Goal: Task Accomplishment & Management: Use online tool/utility

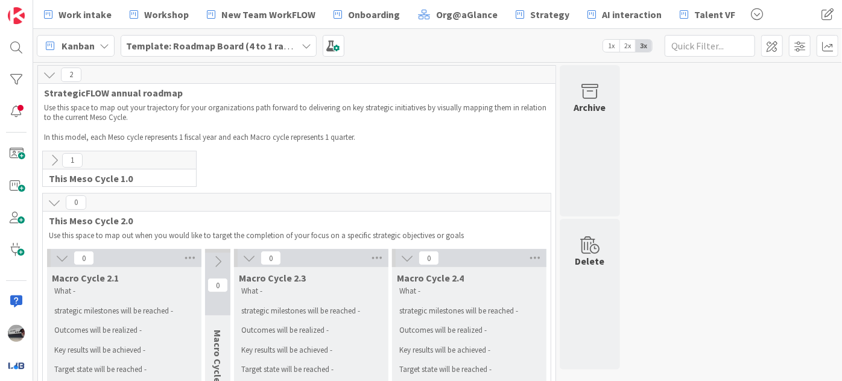
scroll to position [164, 0]
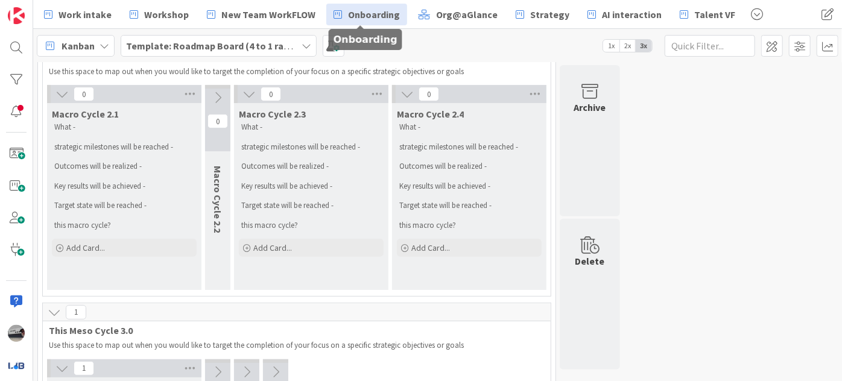
click at [367, 10] on span "Onboarding" at bounding box center [374, 14] width 52 height 14
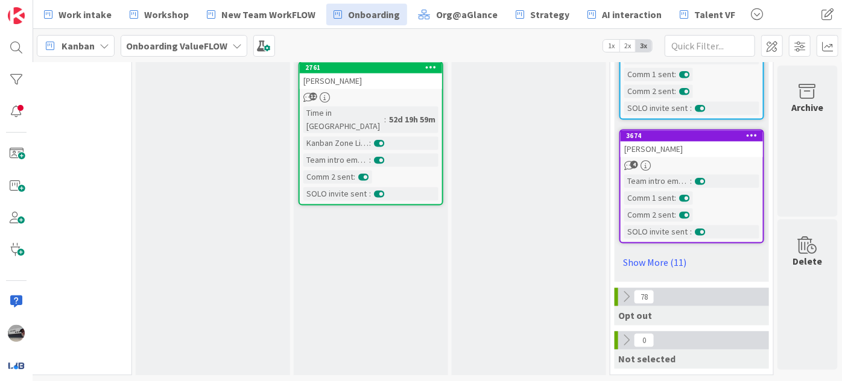
scroll to position [1224, 422]
click at [620, 290] on icon at bounding box center [626, 296] width 13 height 13
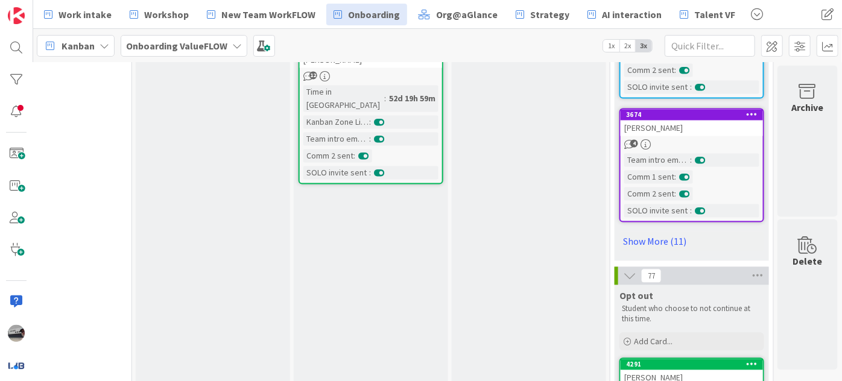
scroll to position [1261, 421]
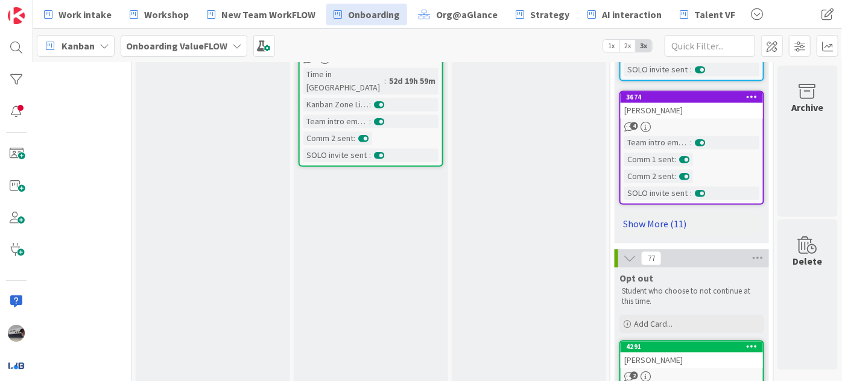
click at [653, 218] on link "Show More (11)" at bounding box center [692, 223] width 145 height 19
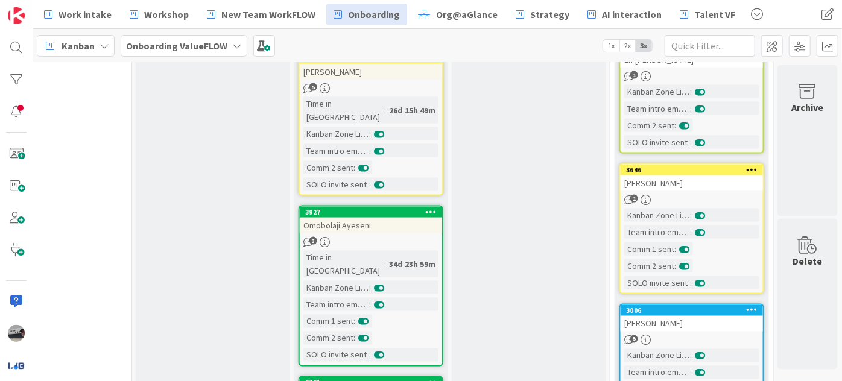
scroll to position [877, 421]
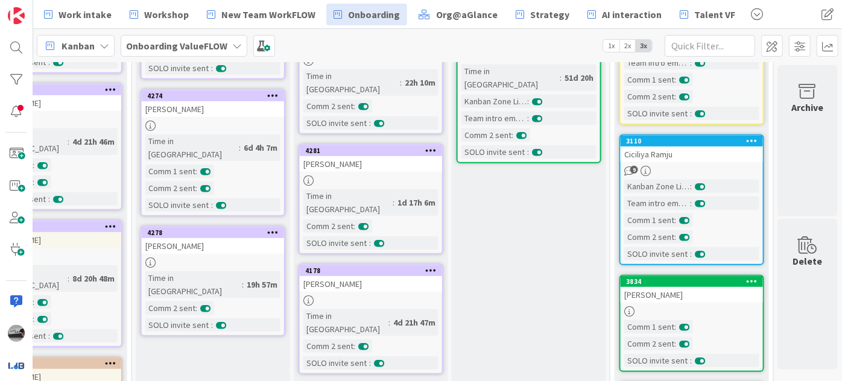
click at [529, 134] on link "2761 [PERSON_NAME] 12 Time in [GEOGRAPHIC_DATA] : 51d 20h Kanban Zone Licensed …" at bounding box center [529, 91] width 145 height 144
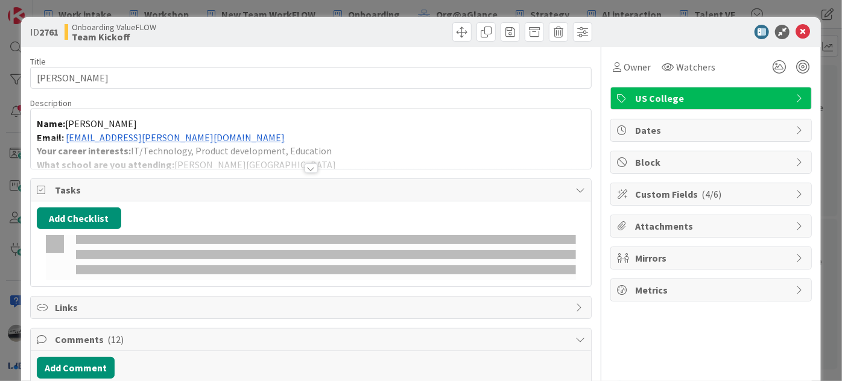
scroll to position [81, 421]
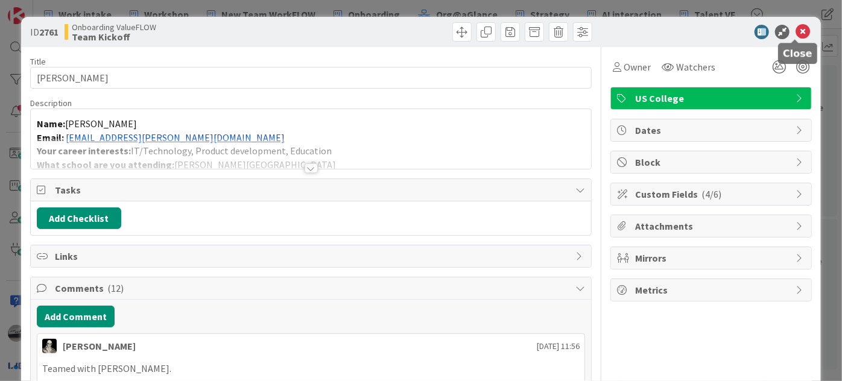
click at [796, 28] on icon at bounding box center [803, 32] width 14 height 14
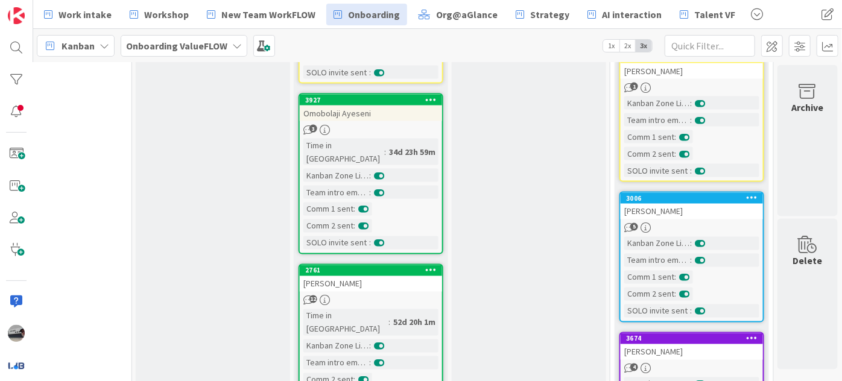
scroll to position [1014, 421]
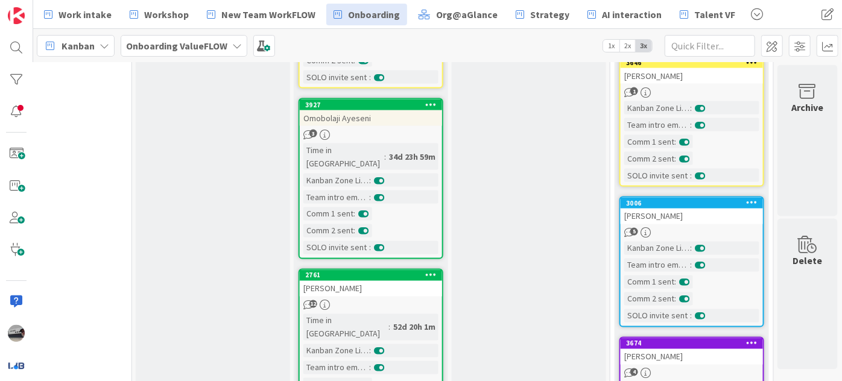
click at [384, 281] on div "[PERSON_NAME]" at bounding box center [371, 289] width 142 height 16
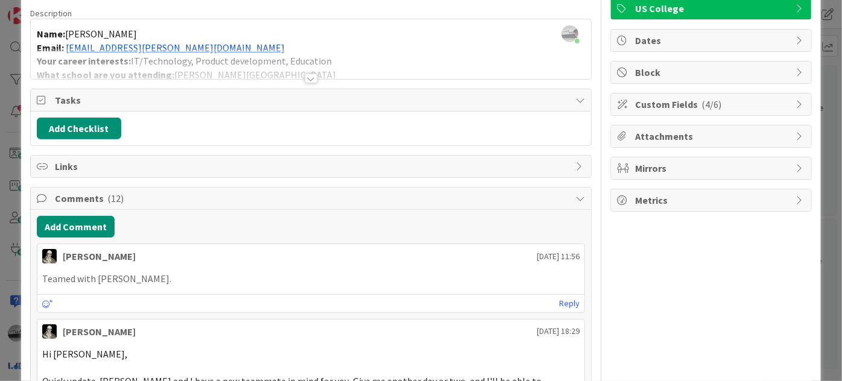
scroll to position [54, 0]
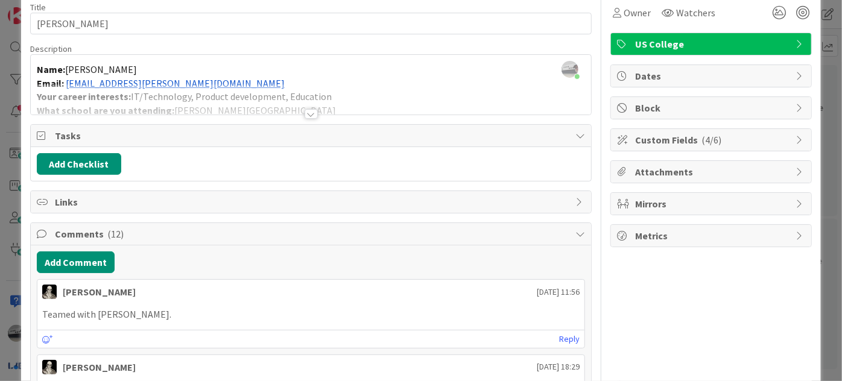
click at [307, 115] on div at bounding box center [311, 114] width 13 height 10
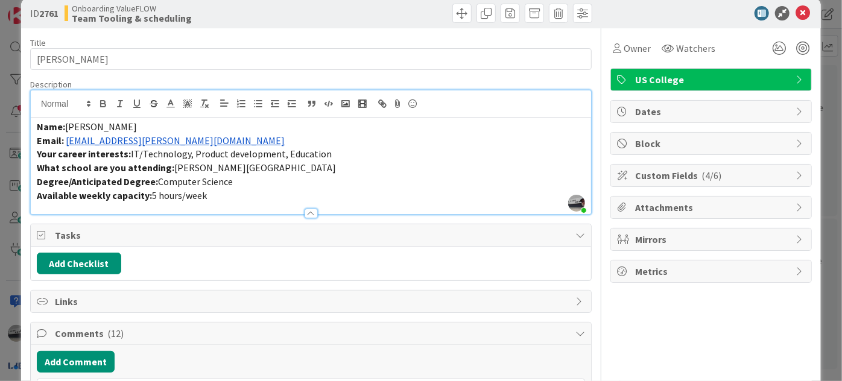
scroll to position [0, 0]
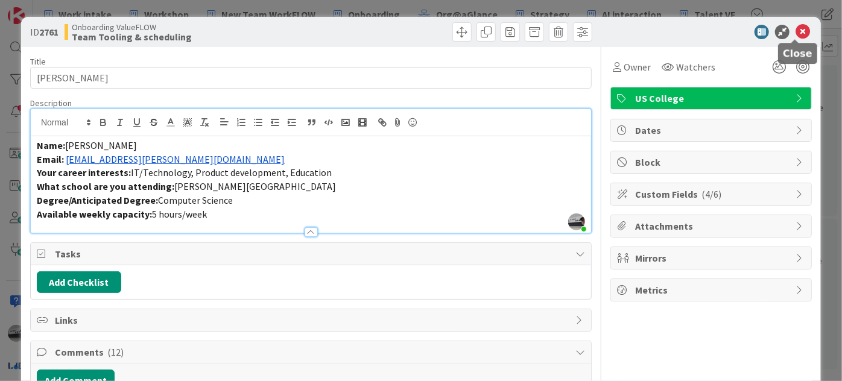
click at [796, 32] on icon at bounding box center [803, 32] width 14 height 14
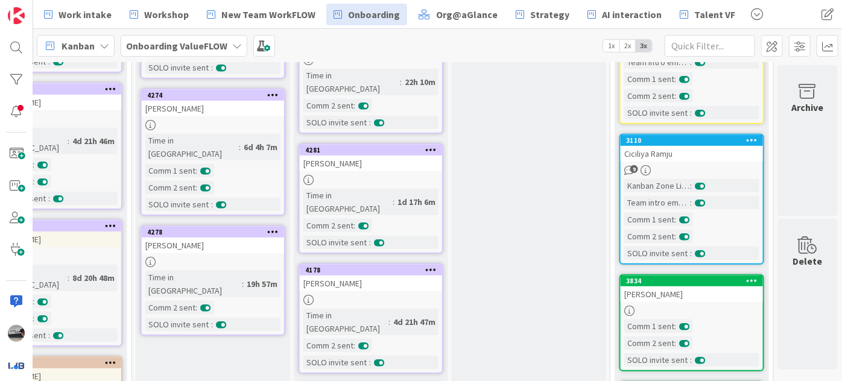
scroll to position [136, 421]
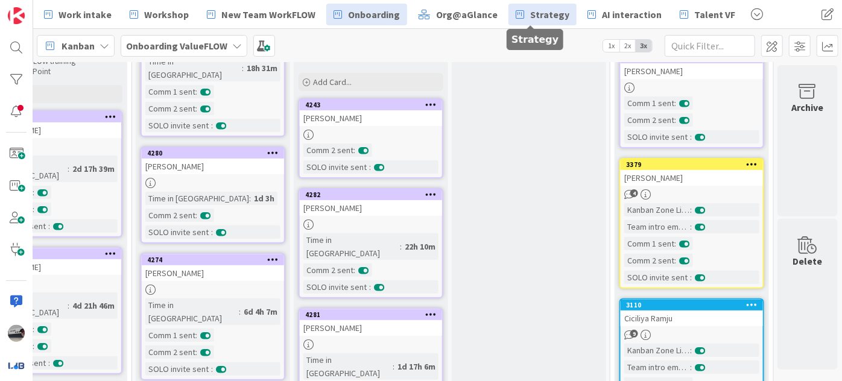
click at [544, 12] on span "Strategy" at bounding box center [549, 14] width 39 height 14
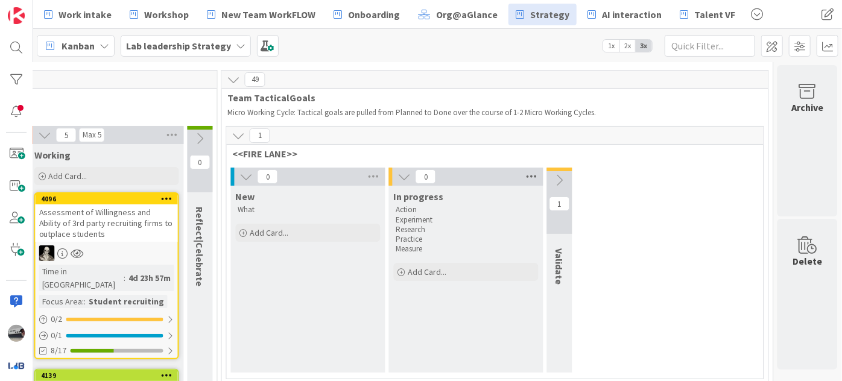
scroll to position [54, 1155]
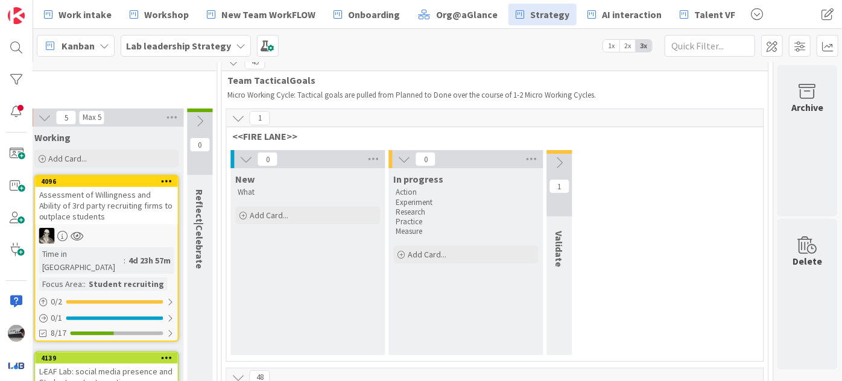
click at [548, 152] on div at bounding box center [559, 152] width 25 height 4
click at [547, 159] on button at bounding box center [559, 163] width 25 height 18
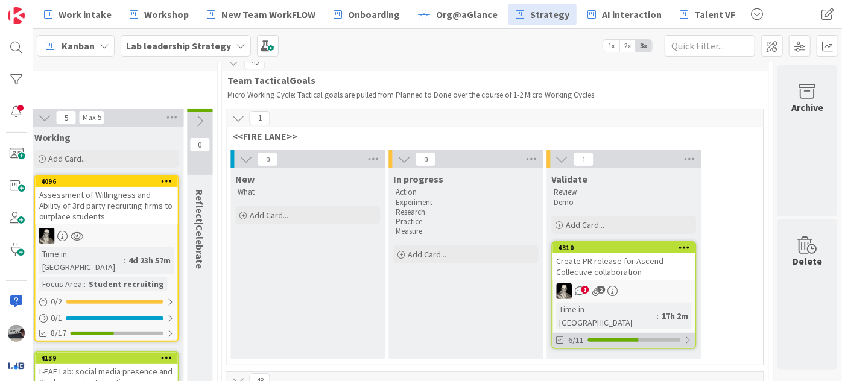
click at [685, 335] on div at bounding box center [688, 340] width 7 height 10
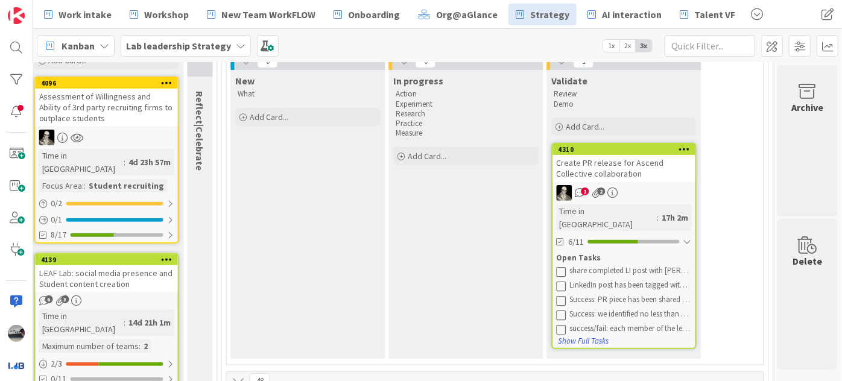
scroll to position [164, 1155]
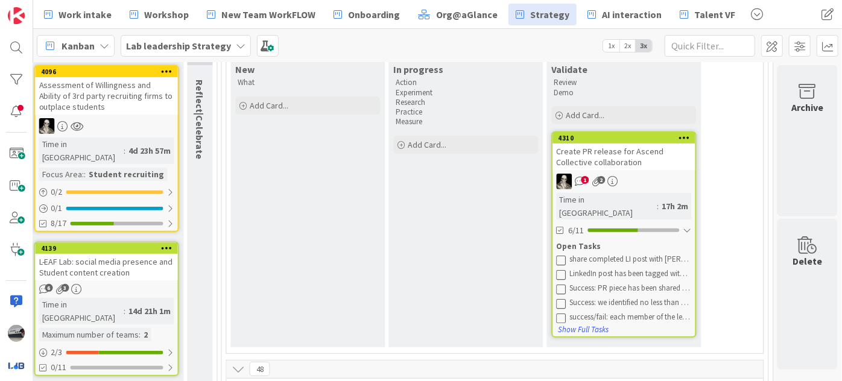
click at [629, 160] on div "Create PR release for Ascend Collective collaboration" at bounding box center [624, 157] width 142 height 27
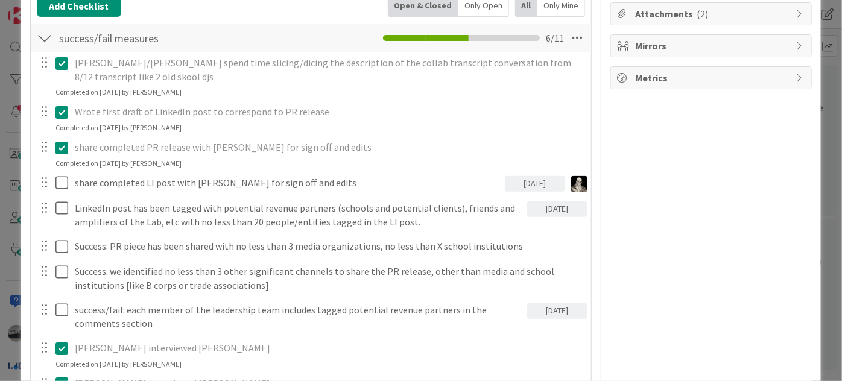
scroll to position [219, 0]
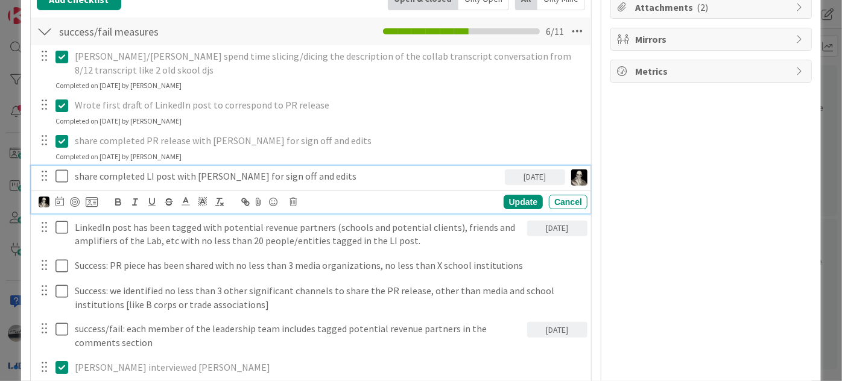
click at [62, 177] on icon at bounding box center [65, 176] width 18 height 14
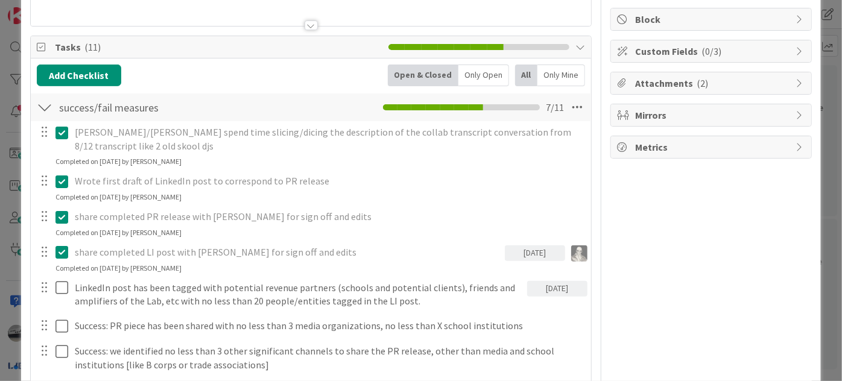
scroll to position [0, 0]
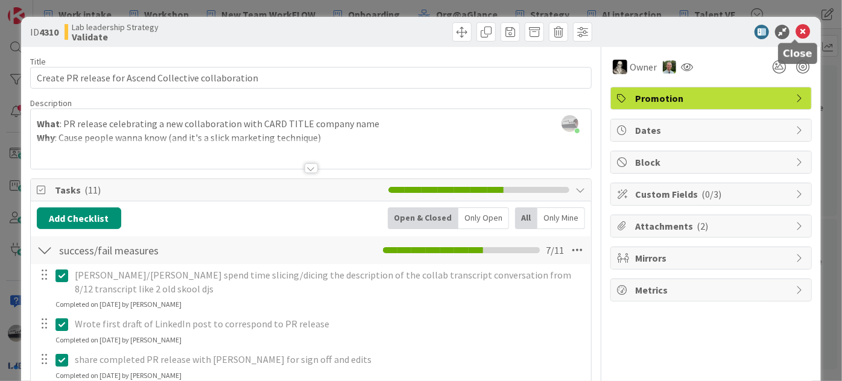
click at [796, 31] on icon at bounding box center [803, 32] width 14 height 14
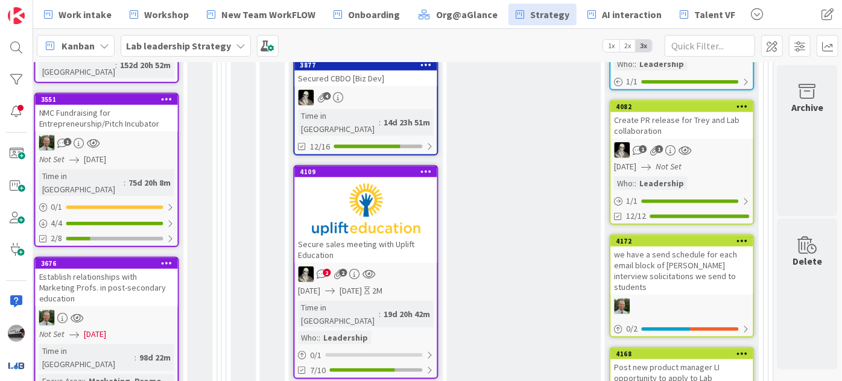
scroll to position [615, 1155]
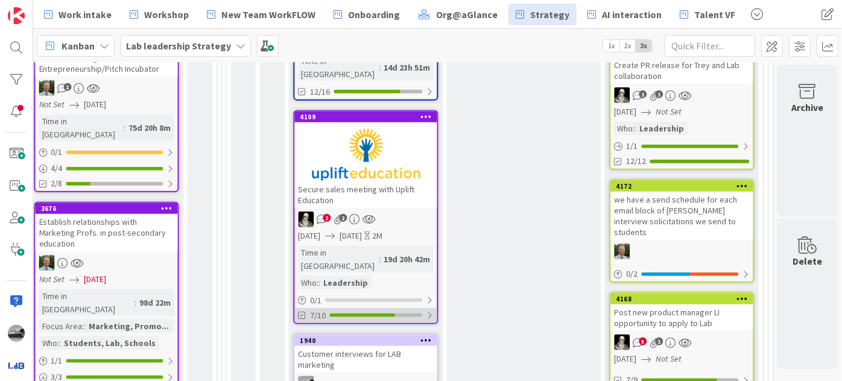
click at [427, 311] on div at bounding box center [430, 316] width 7 height 10
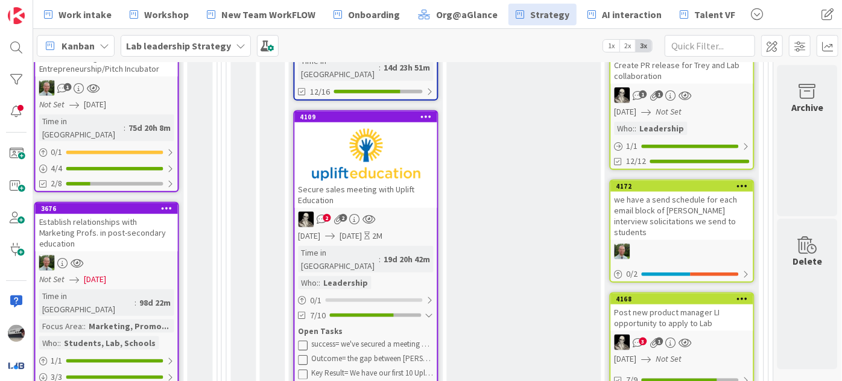
click at [363, 127] on div at bounding box center [366, 154] width 142 height 54
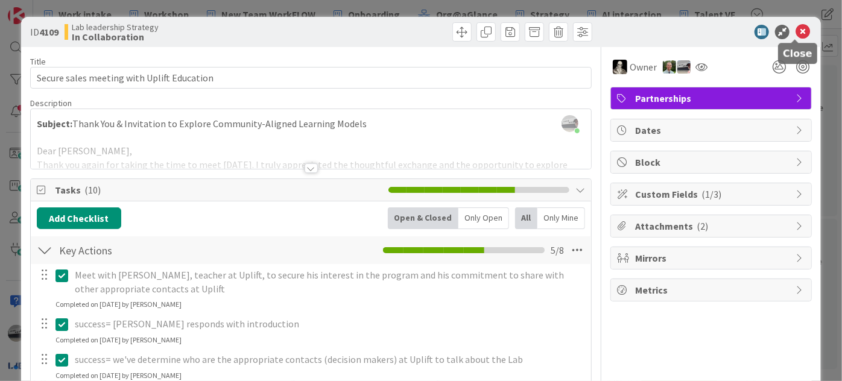
click at [796, 30] on icon at bounding box center [803, 32] width 14 height 14
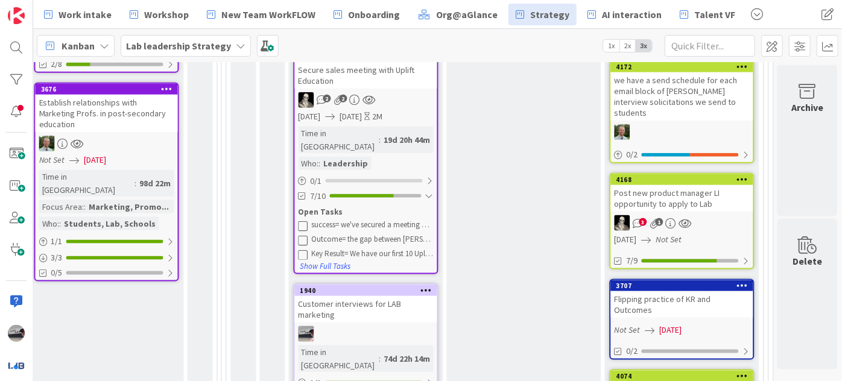
scroll to position [725, 1155]
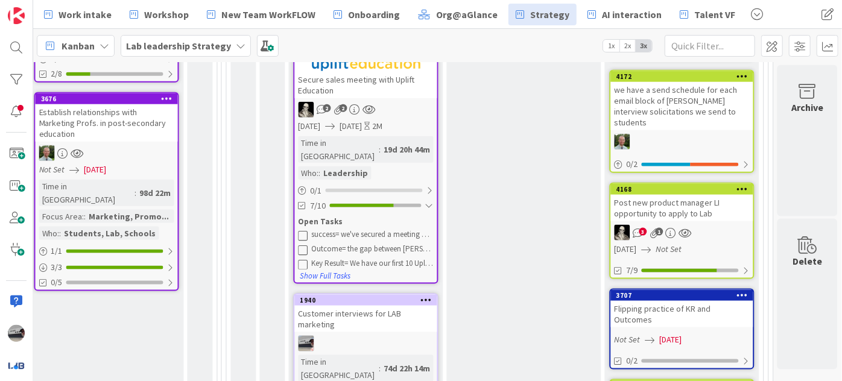
click at [386, 75] on div "Secure sales meeting with Uplift Education" at bounding box center [366, 85] width 142 height 27
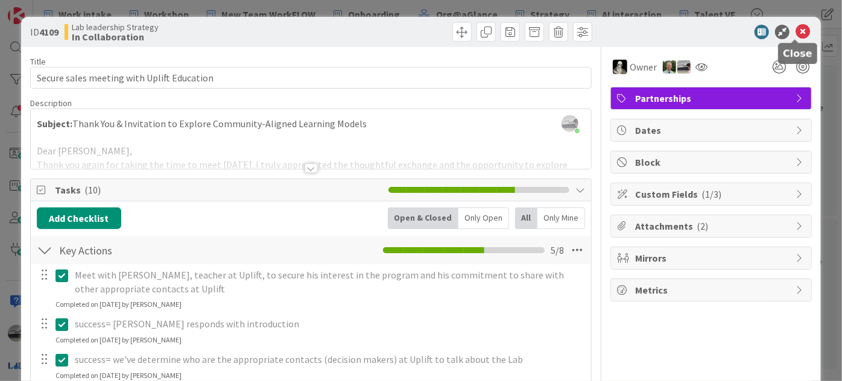
click at [799, 27] on icon at bounding box center [803, 32] width 14 height 14
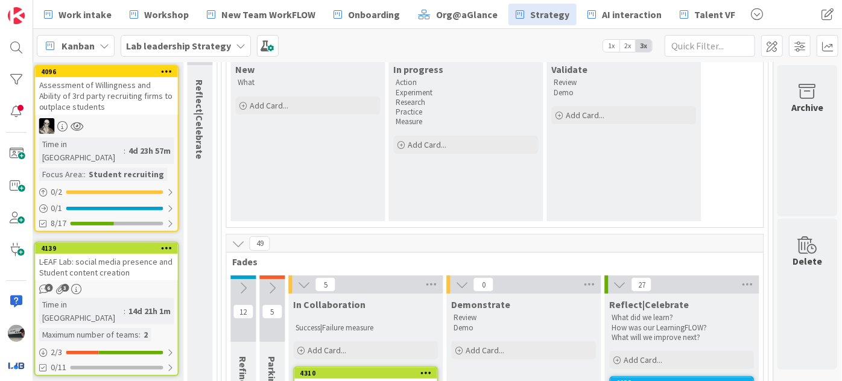
scroll to position [262, 1155]
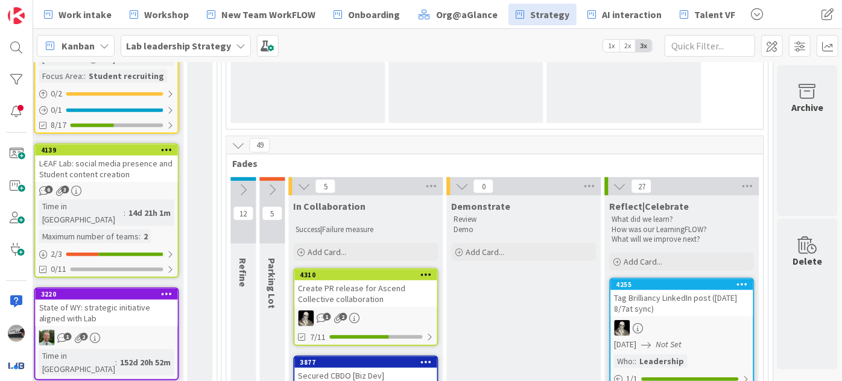
click at [243, 186] on button at bounding box center [243, 190] width 25 height 18
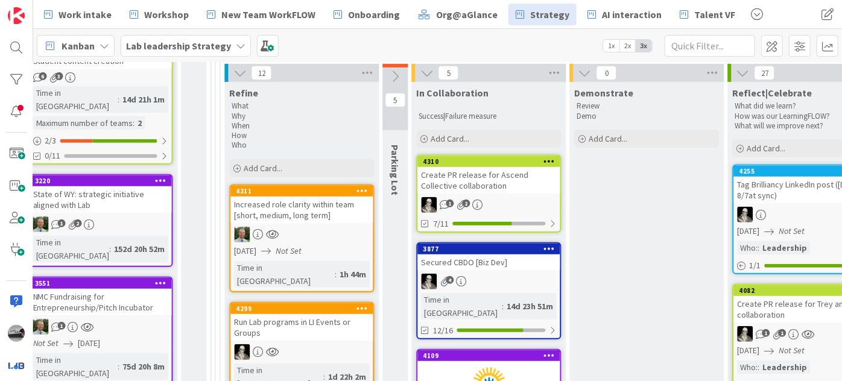
scroll to position [372, 1155]
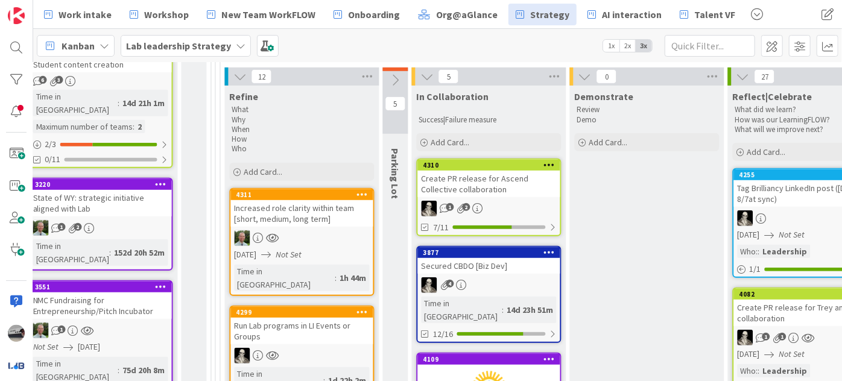
click at [297, 215] on div "Increased role clarity within team [short, medium, long term]" at bounding box center [302, 213] width 142 height 27
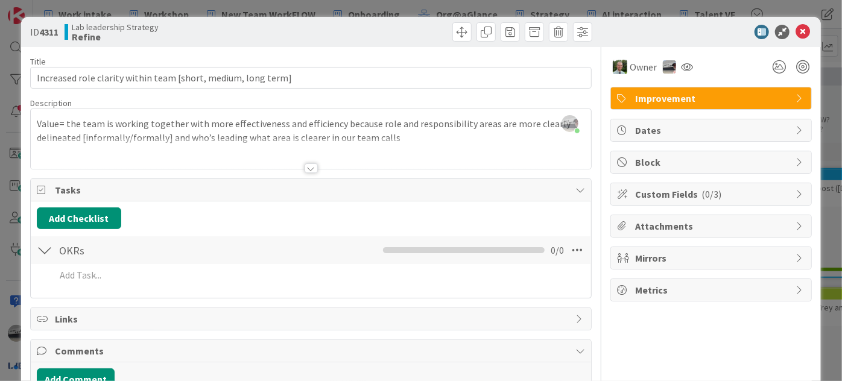
click at [305, 166] on div at bounding box center [311, 169] width 13 height 10
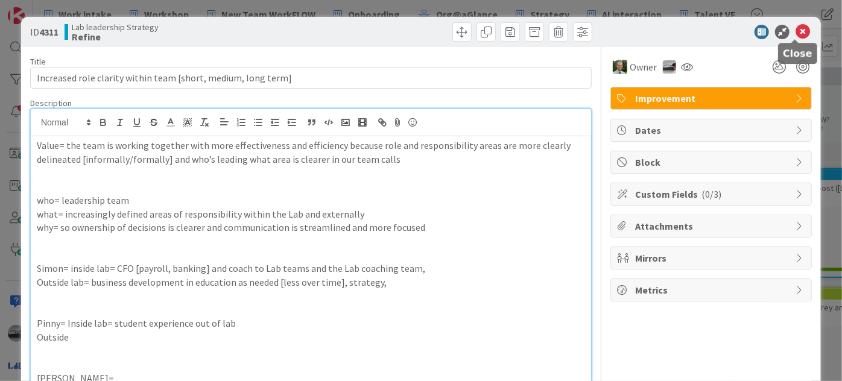
click at [796, 28] on icon at bounding box center [803, 32] width 14 height 14
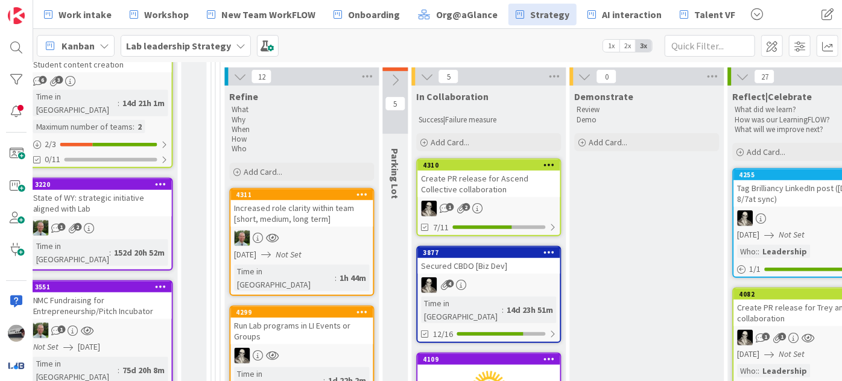
click at [510, 267] on div "Secured CBDO [Biz Dev]" at bounding box center [489, 266] width 142 height 16
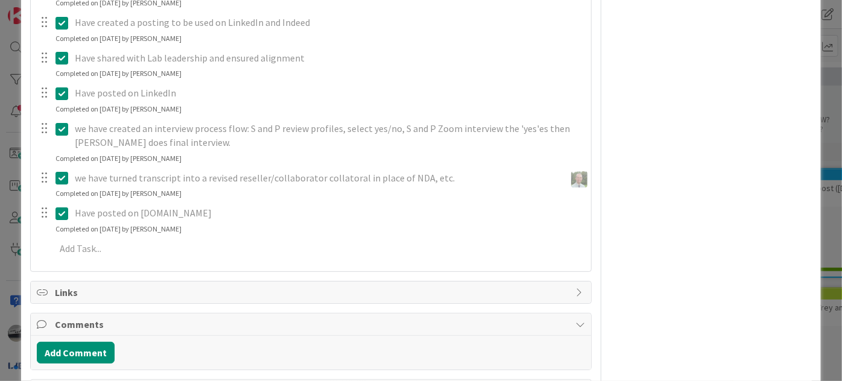
scroll to position [658, 0]
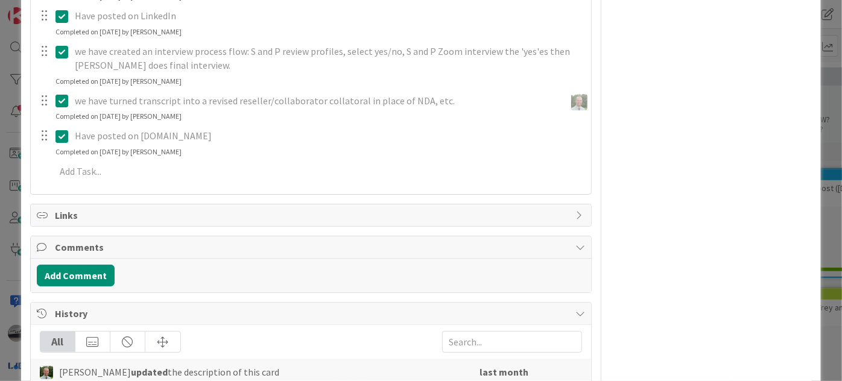
click at [153, 221] on div "Links" at bounding box center [311, 216] width 561 height 22
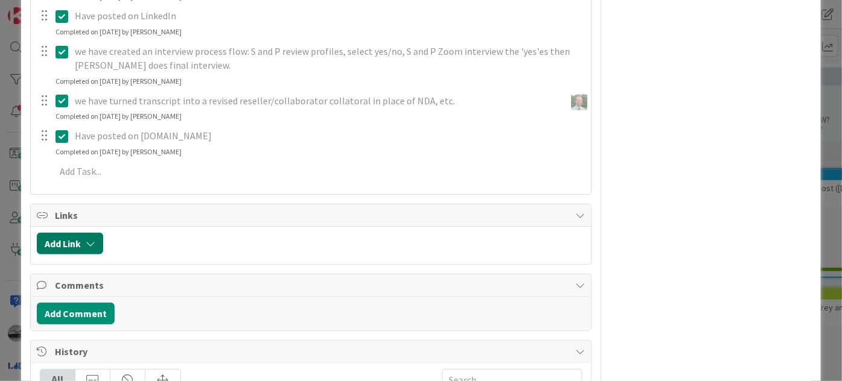
click at [95, 242] on icon "button" at bounding box center [91, 244] width 10 height 10
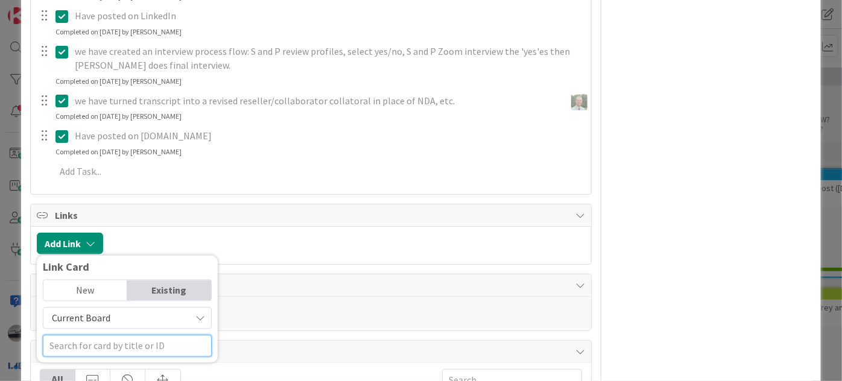
click at [162, 346] on input "text" at bounding box center [127, 346] width 169 height 22
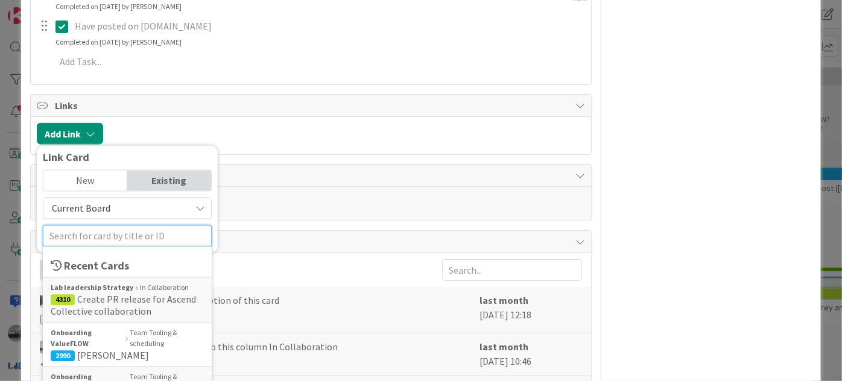
scroll to position [767, 0]
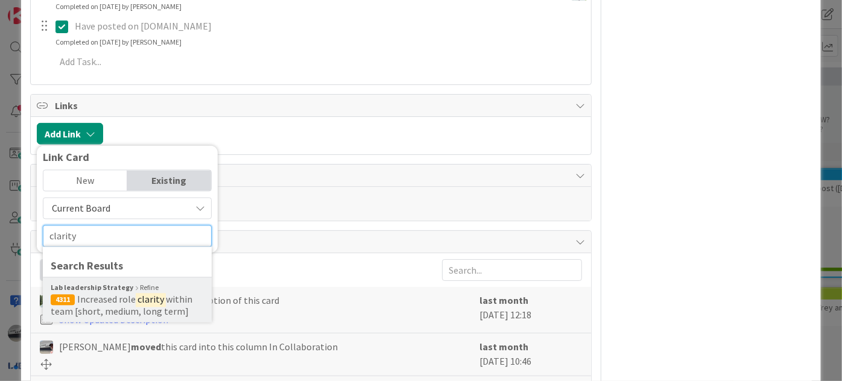
type input "clarity"
click at [126, 302] on span "Increased role" at bounding box center [106, 300] width 59 height 12
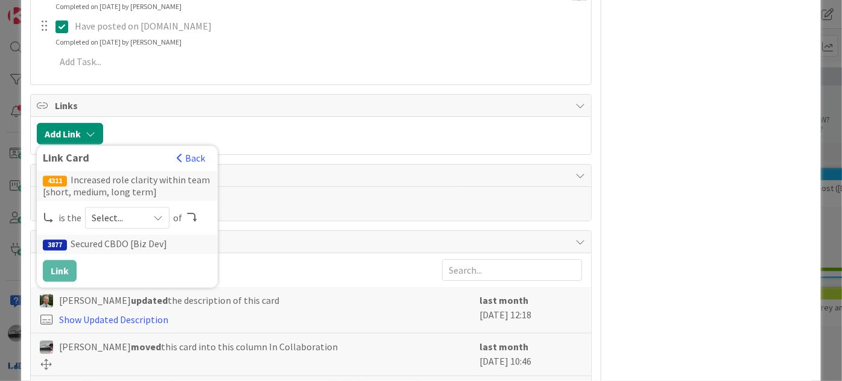
click at [156, 214] on icon at bounding box center [158, 219] width 10 height 10
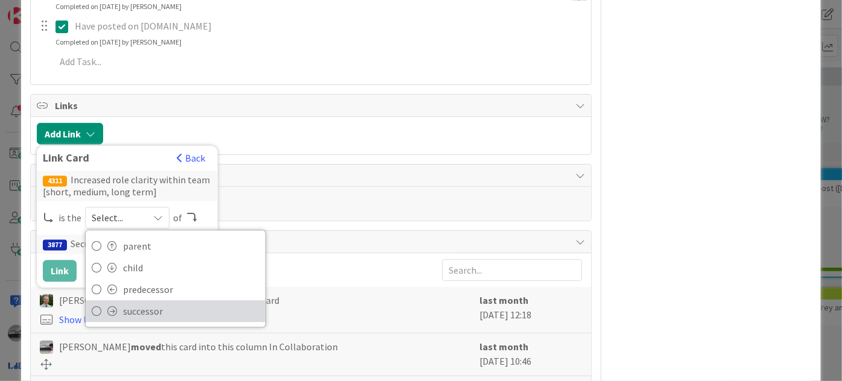
click at [155, 316] on span "successor" at bounding box center [191, 312] width 136 height 18
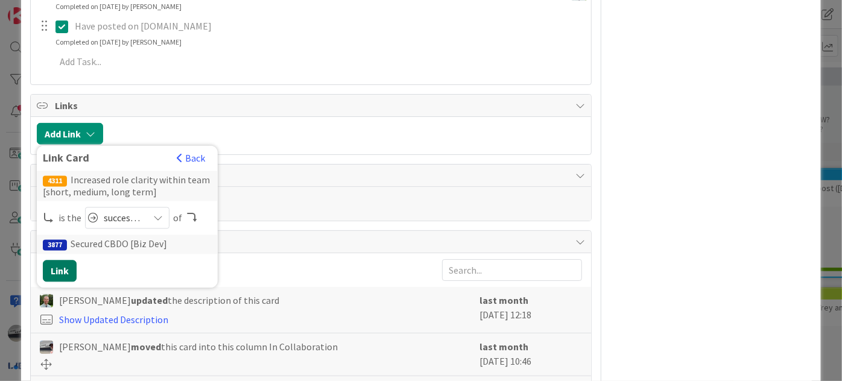
click at [54, 268] on button "Link" at bounding box center [60, 272] width 34 height 22
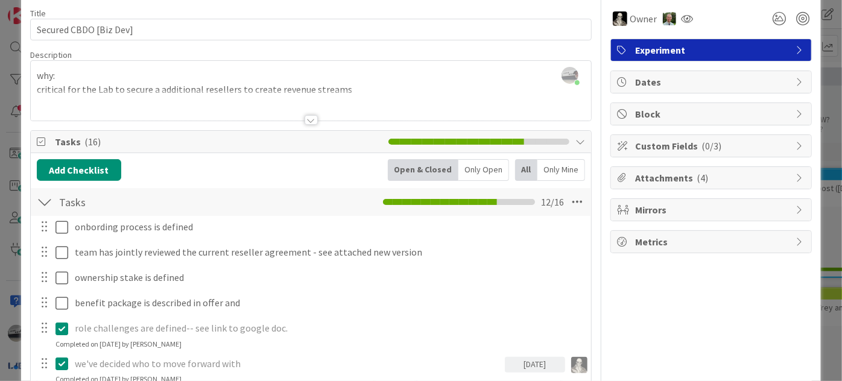
scroll to position [0, 0]
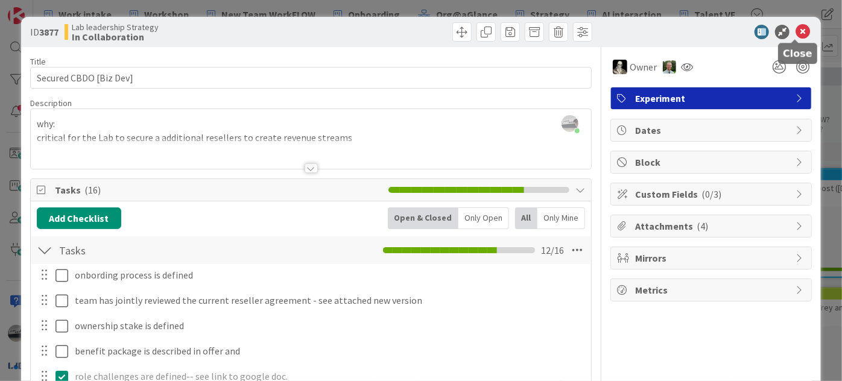
click at [796, 31] on icon at bounding box center [803, 32] width 14 height 14
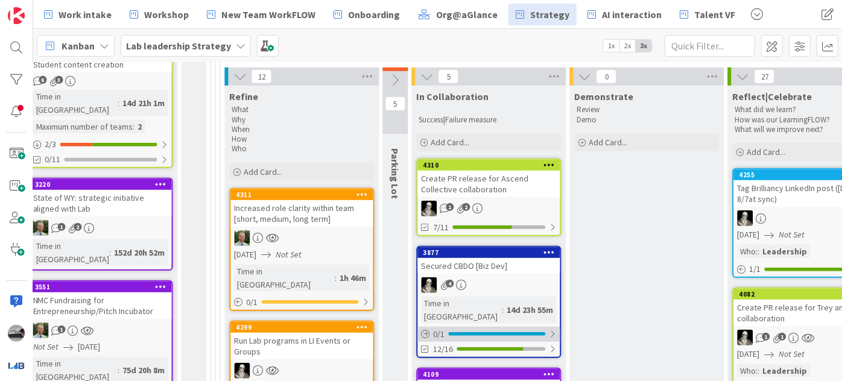
click at [487, 332] on div at bounding box center [497, 334] width 97 height 4
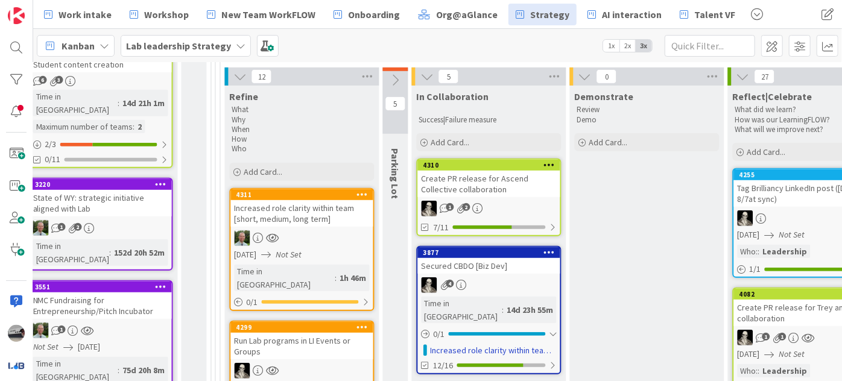
click at [513, 270] on div "Secured CBDO [Biz Dev]" at bounding box center [489, 266] width 142 height 16
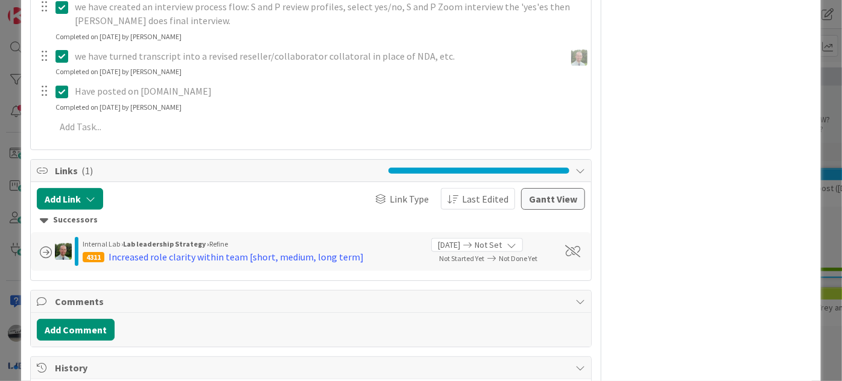
scroll to position [713, 0]
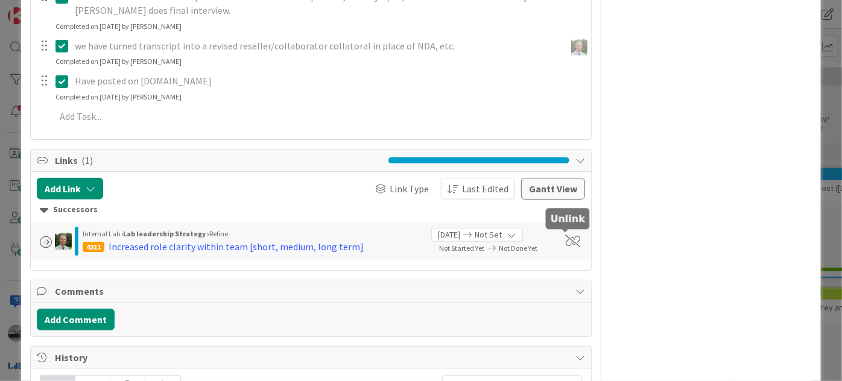
click at [568, 239] on span at bounding box center [573, 241] width 15 height 12
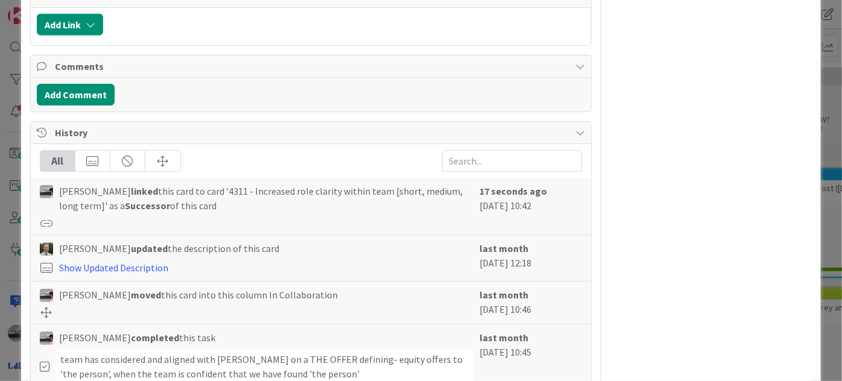
scroll to position [877, 0]
click at [66, 21] on button "Add Link" at bounding box center [70, 24] width 66 height 22
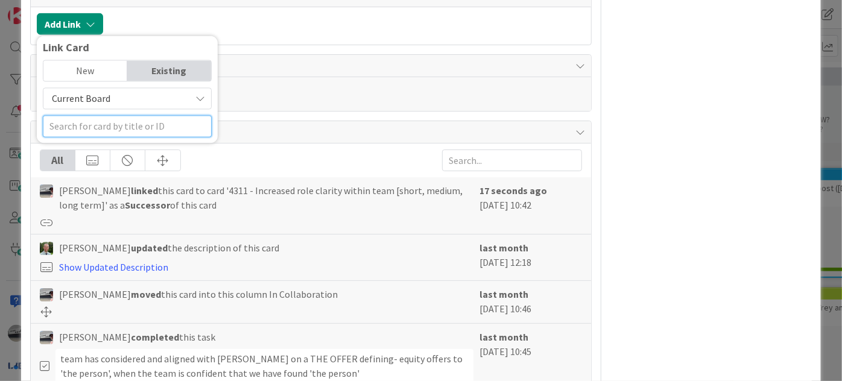
click at [119, 126] on input "text" at bounding box center [127, 127] width 169 height 22
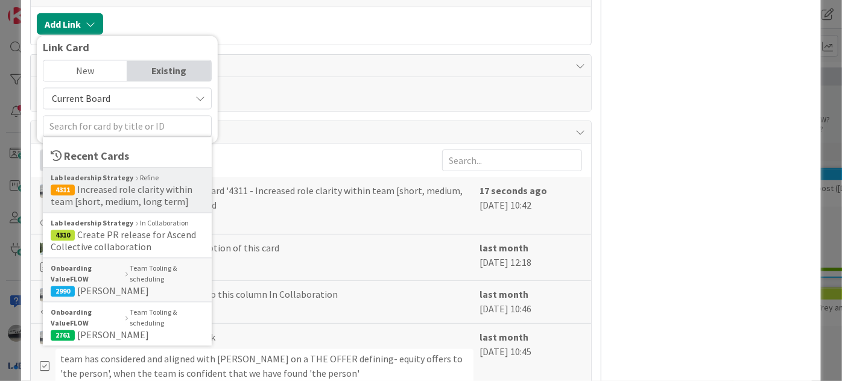
click at [137, 184] on span "Increased role clarity within team [short, medium, long term]" at bounding box center [122, 196] width 142 height 24
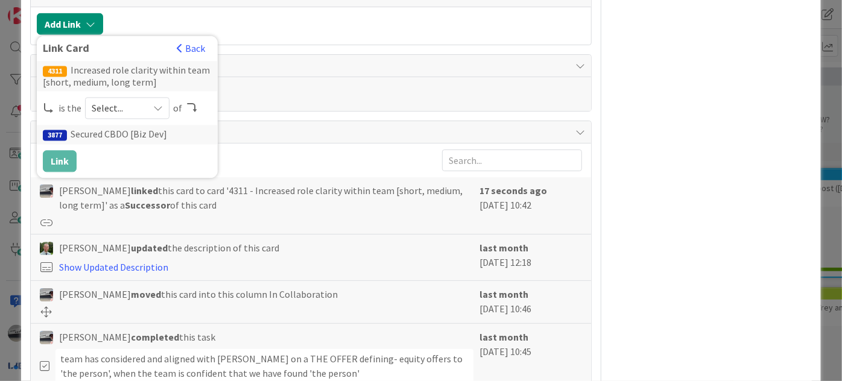
click at [153, 107] on icon at bounding box center [158, 109] width 10 height 10
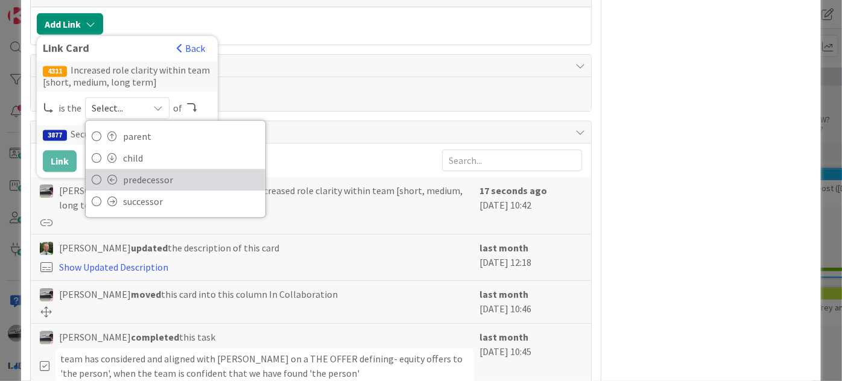
click at [198, 176] on span "predecessor" at bounding box center [191, 180] width 136 height 18
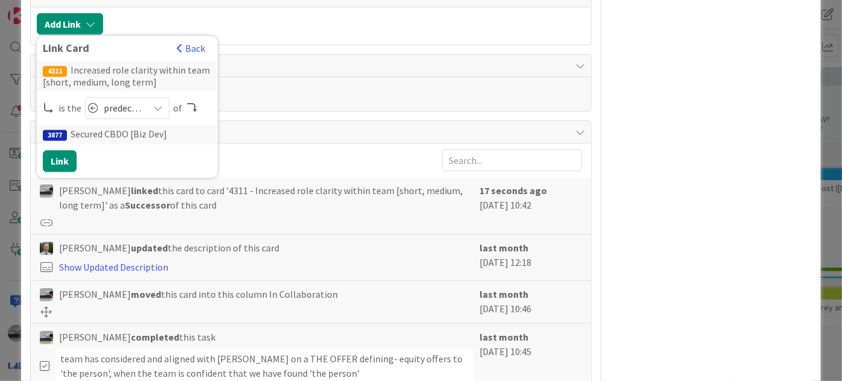
click at [154, 112] on div "predecessor" at bounding box center [127, 109] width 84 height 22
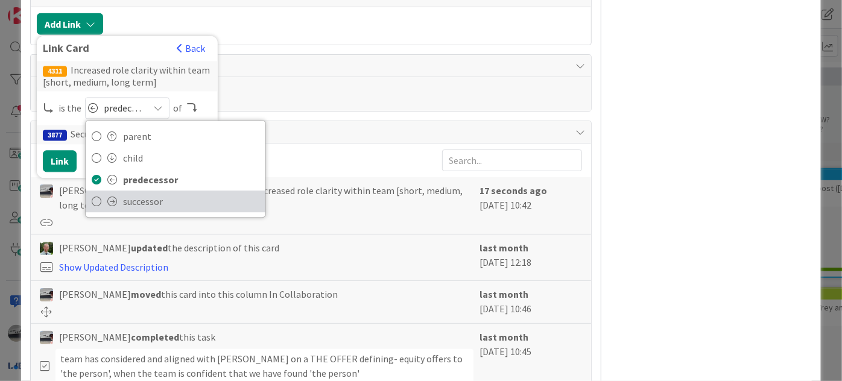
click at [151, 205] on span "successor" at bounding box center [191, 202] width 136 height 18
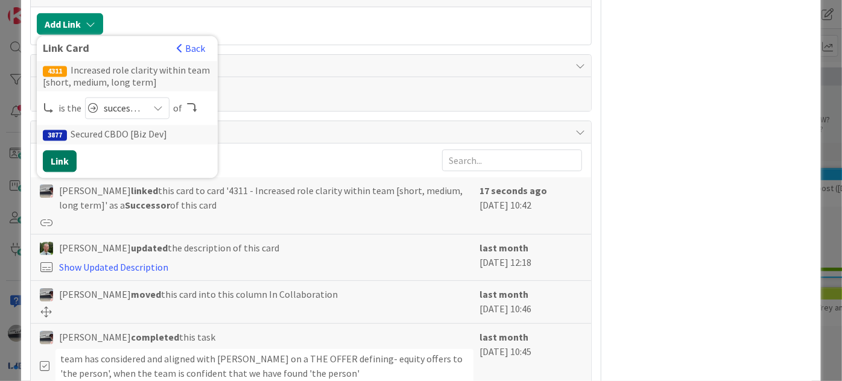
click at [69, 159] on button "Link" at bounding box center [60, 162] width 34 height 22
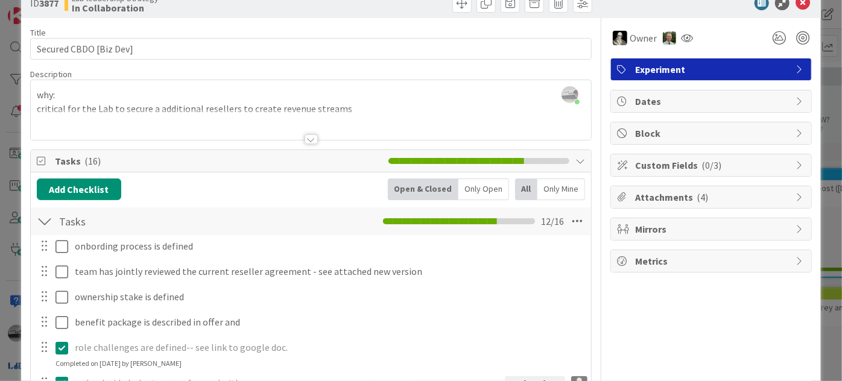
scroll to position [0, 0]
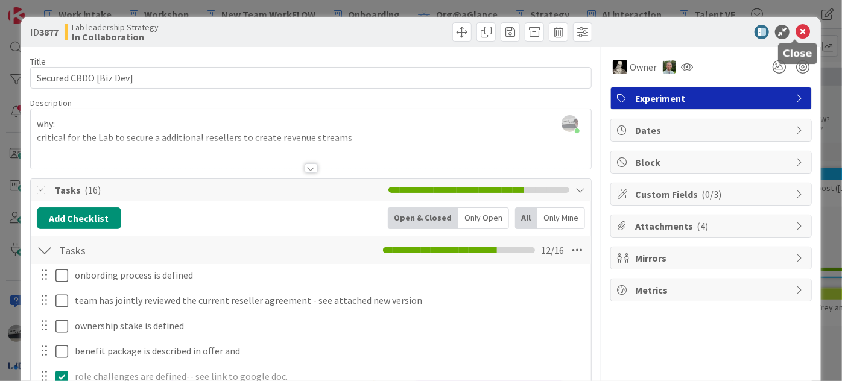
click at [796, 32] on icon at bounding box center [803, 32] width 14 height 14
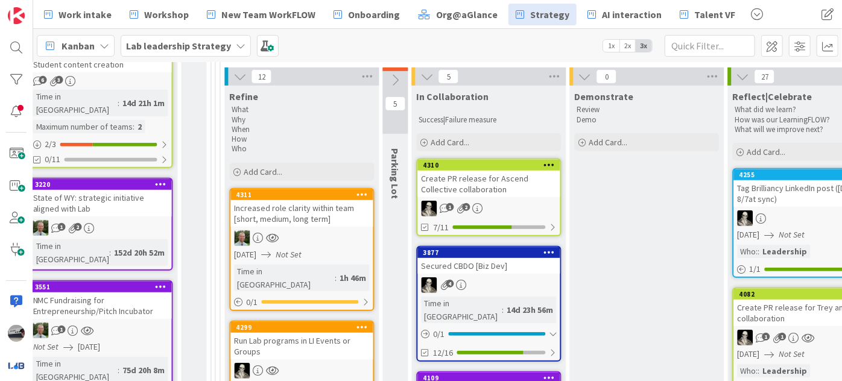
click at [285, 230] on div at bounding box center [302, 238] width 142 height 16
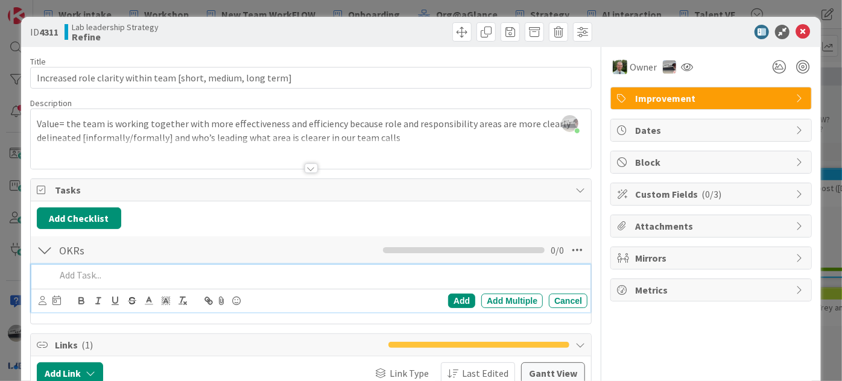
click at [77, 276] on p at bounding box center [319, 276] width 527 height 14
click at [252, 271] on p "Commitment to define and clarify around responsibiities and" at bounding box center [319, 276] width 527 height 14
click at [335, 270] on p "Commitment to define and clarify around responsibilities and" at bounding box center [319, 276] width 527 height 14
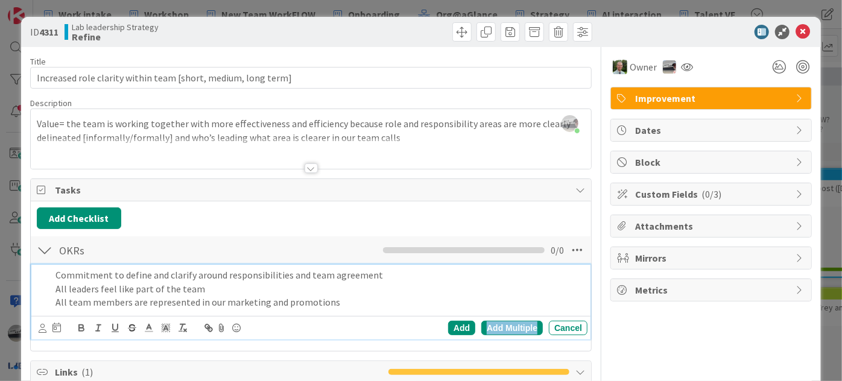
click at [509, 327] on div "Add Multiple" at bounding box center [512, 328] width 62 height 14
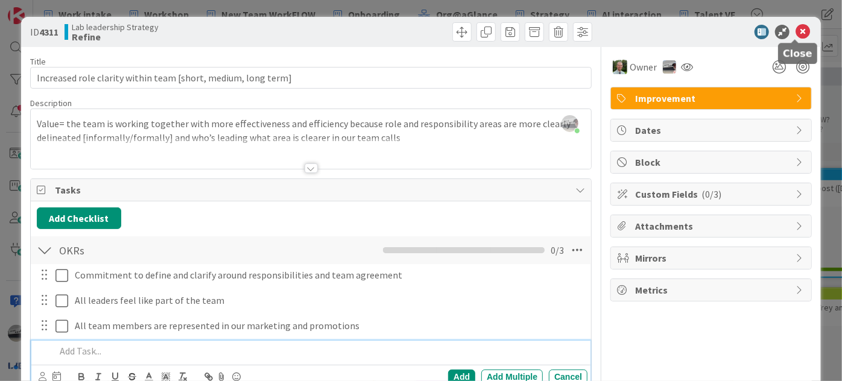
click at [796, 31] on icon at bounding box center [803, 32] width 14 height 14
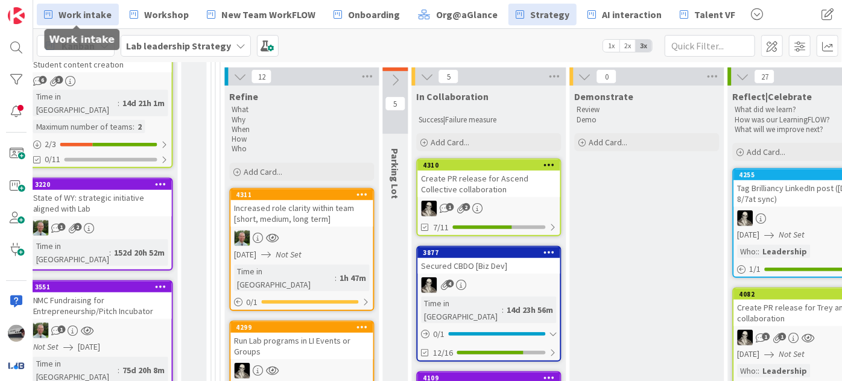
click at [90, 21] on span "Work intake" at bounding box center [85, 14] width 53 height 14
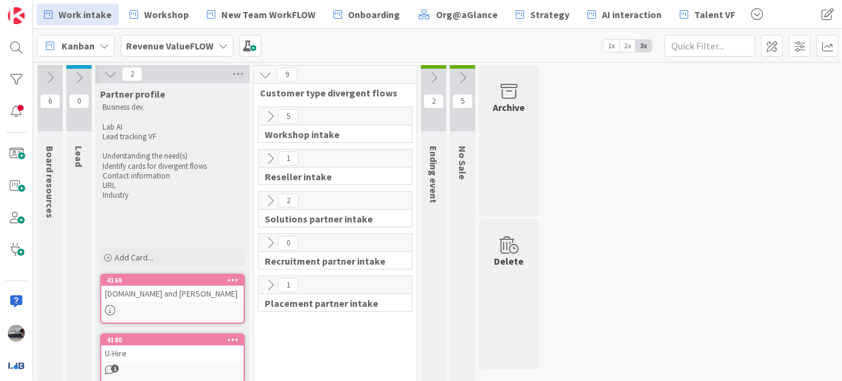
click at [269, 159] on icon at bounding box center [270, 158] width 13 height 13
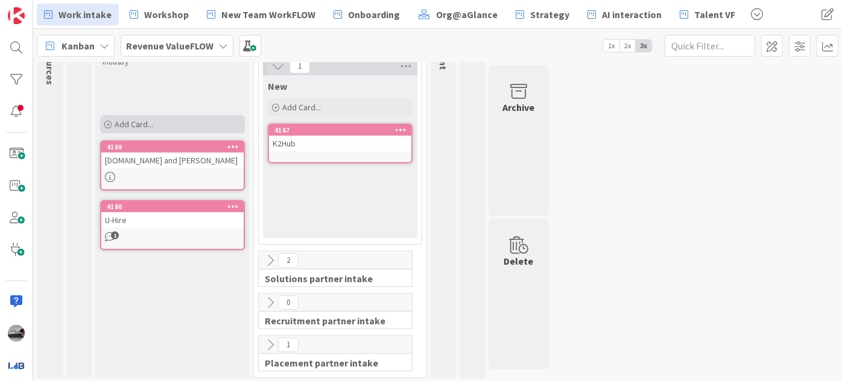
scroll to position [134, 0]
click at [272, 260] on icon at bounding box center [270, 259] width 13 height 13
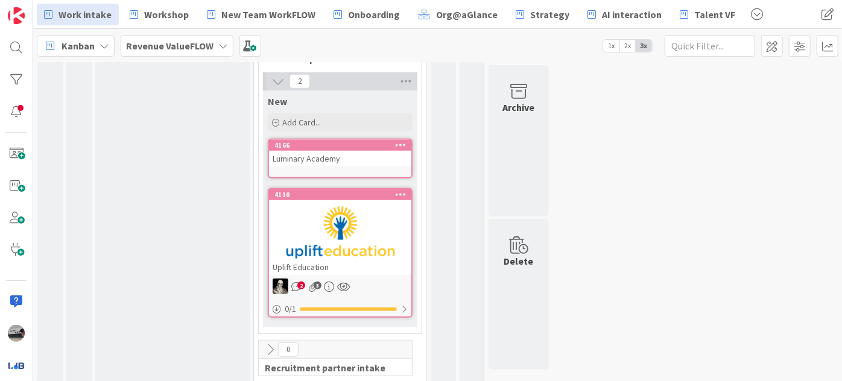
scroll to position [400, 0]
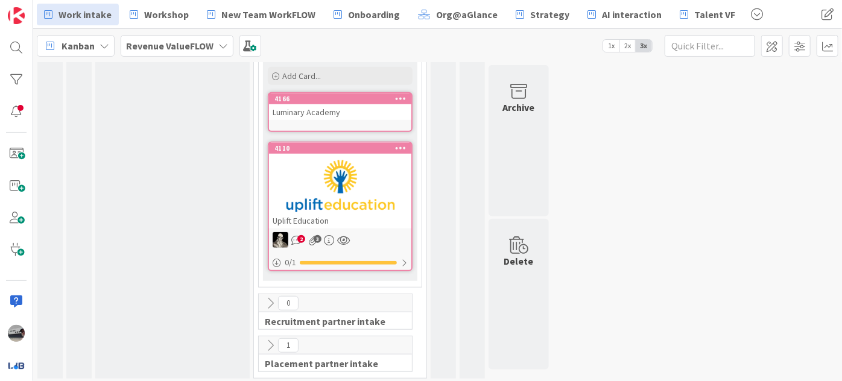
click at [272, 297] on icon at bounding box center [270, 303] width 13 height 13
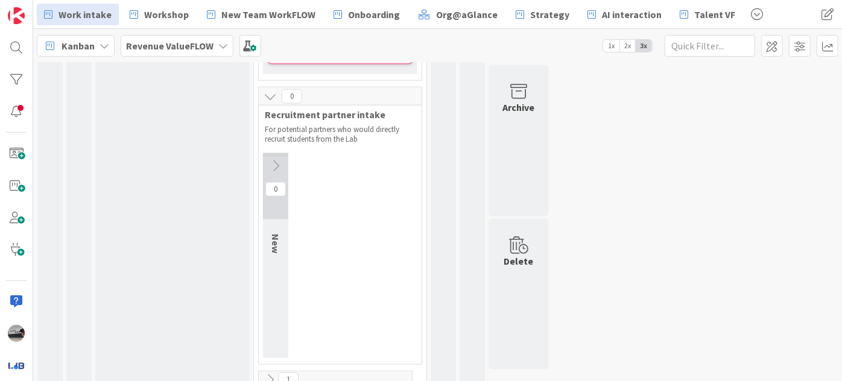
scroll to position [642, 0]
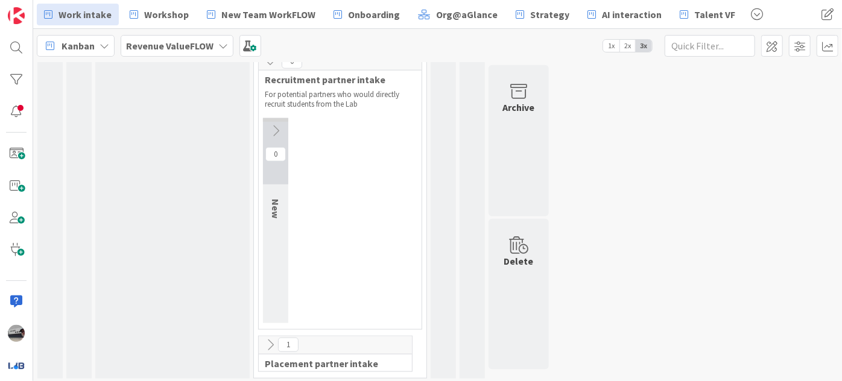
click at [267, 342] on icon at bounding box center [270, 344] width 13 height 13
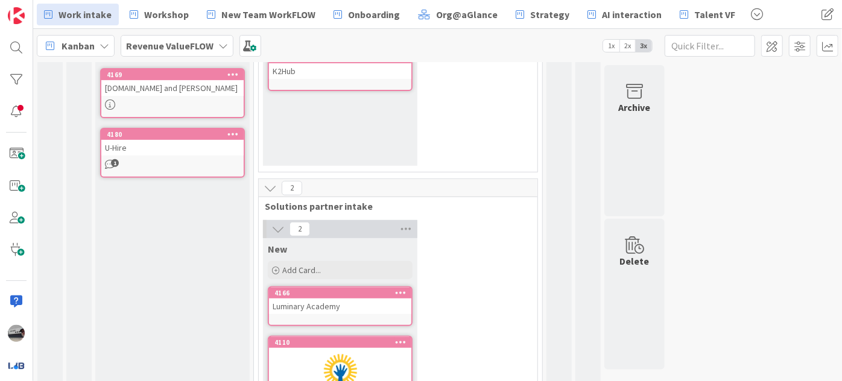
scroll to position [258, 0]
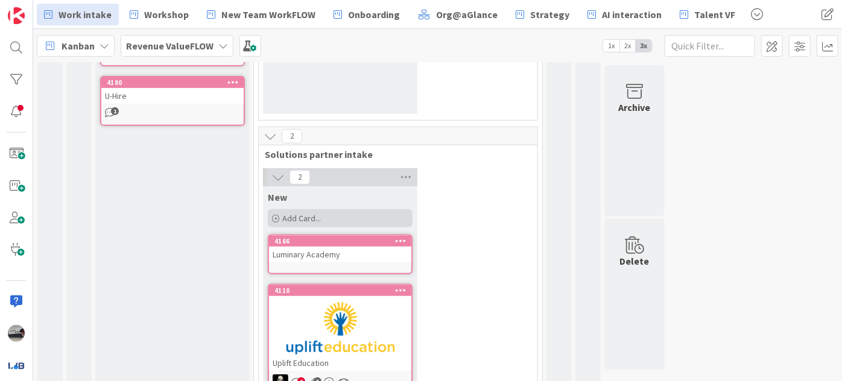
click at [328, 215] on div "Add Card..." at bounding box center [340, 218] width 145 height 18
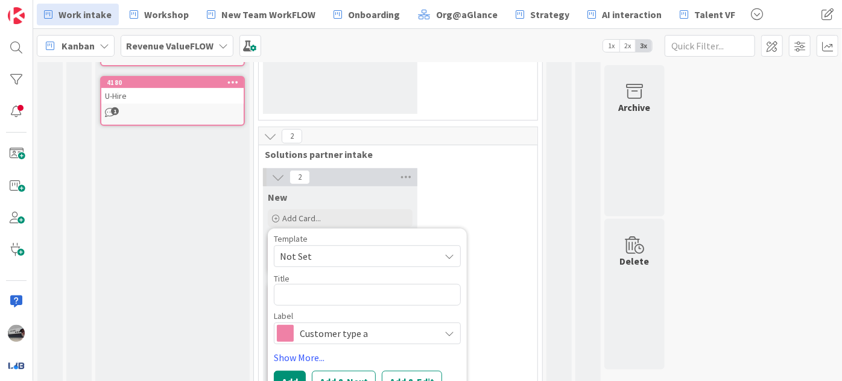
type textarea "x"
type textarea "N"
type textarea "x"
type textarea "Ne"
type textarea "x"
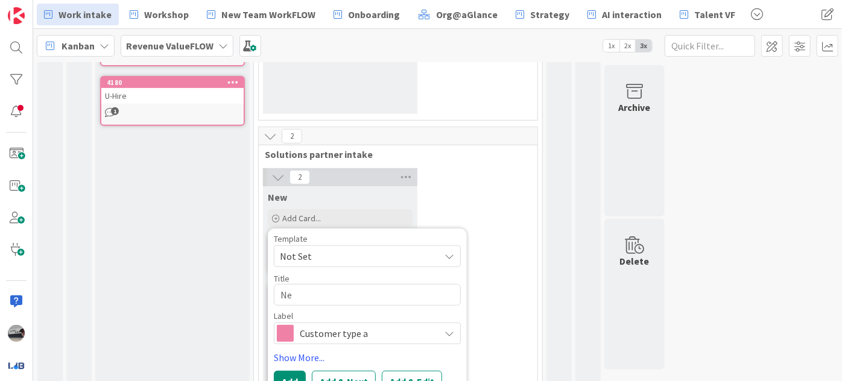
type textarea "Net"
type textarea "x"
type textarea "Netw"
type textarea "x"
type textarea "Netwo"
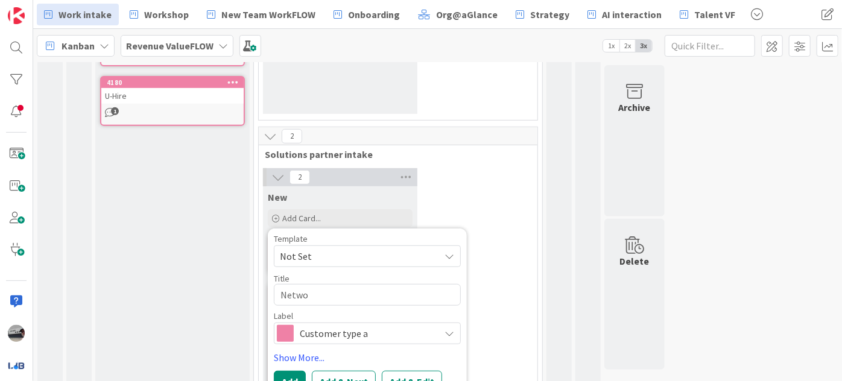
type textarea "x"
type textarea "Networ"
type textarea "x"
type textarea "Network"
type textarea "x"
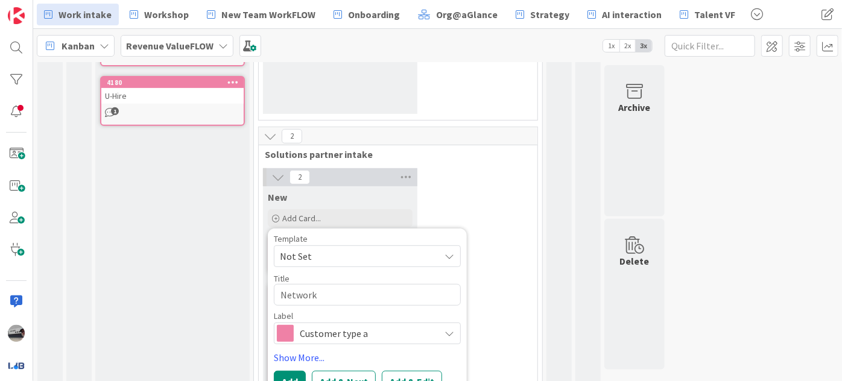
type textarea "Networke"
type textarea "x"
type textarea "Networked"
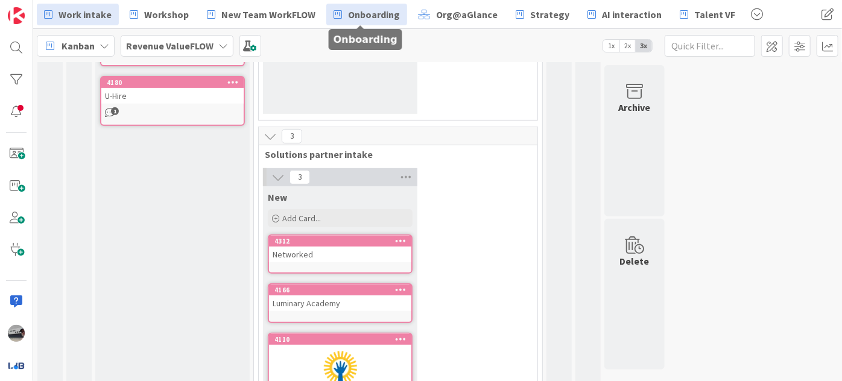
click at [373, 11] on span "Onboarding" at bounding box center [374, 14] width 52 height 14
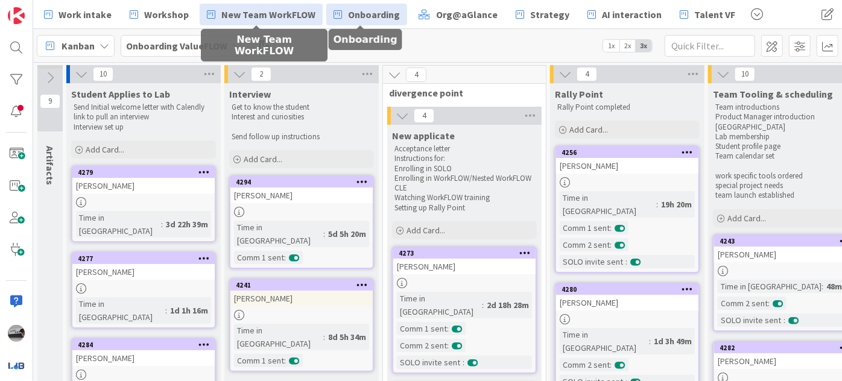
click at [265, 21] on span "New Team WorkFLOW" at bounding box center [268, 14] width 94 height 14
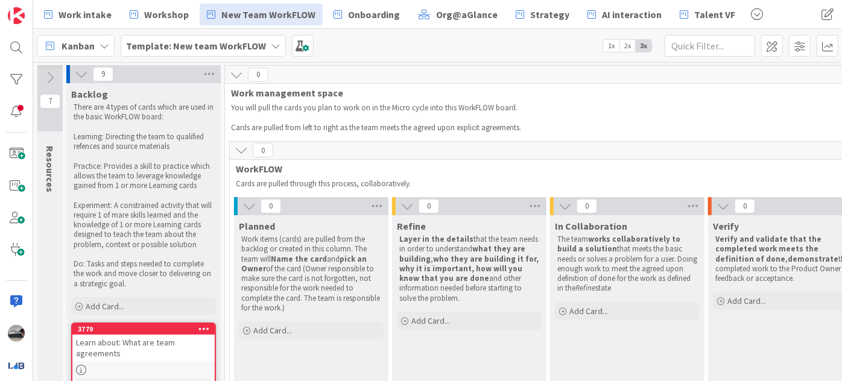
click at [248, 209] on icon at bounding box center [249, 206] width 13 height 13
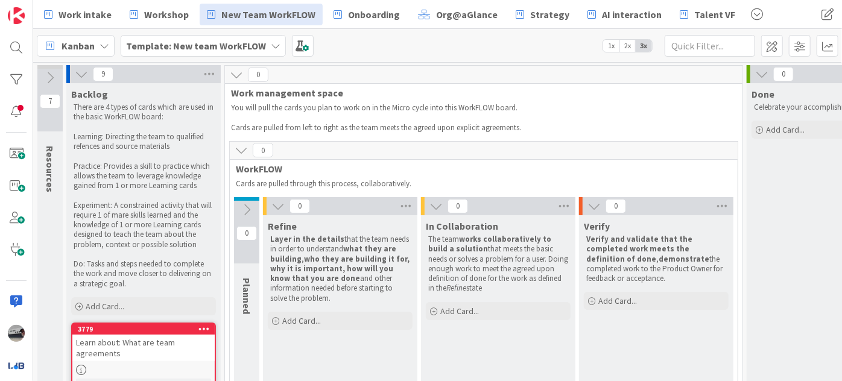
click at [275, 206] on icon at bounding box center [278, 206] width 13 height 13
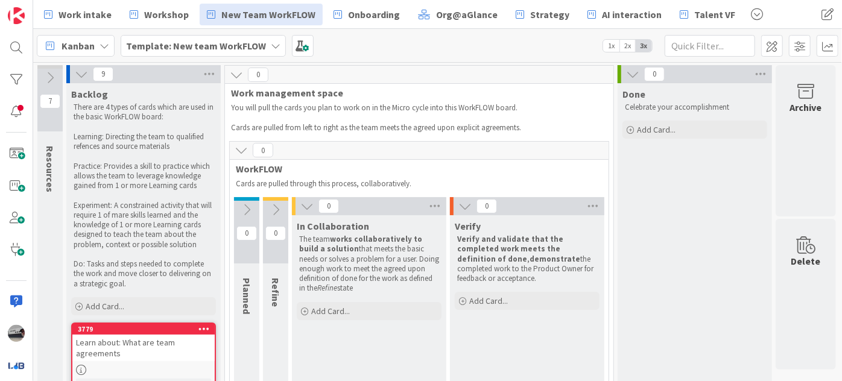
click at [305, 206] on icon at bounding box center [306, 206] width 13 height 13
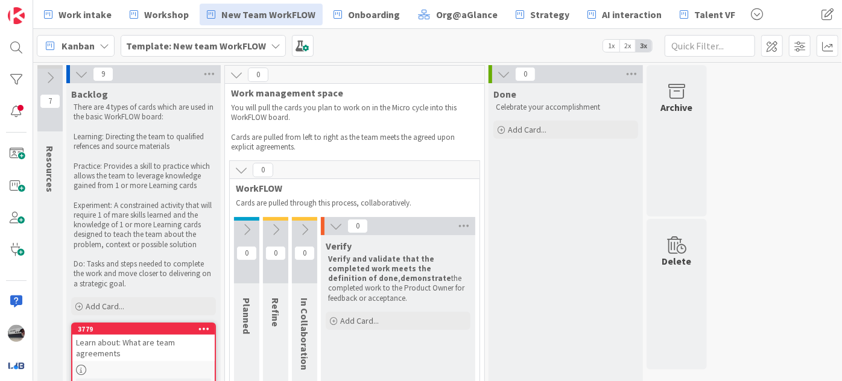
click at [332, 221] on icon at bounding box center [335, 226] width 13 height 13
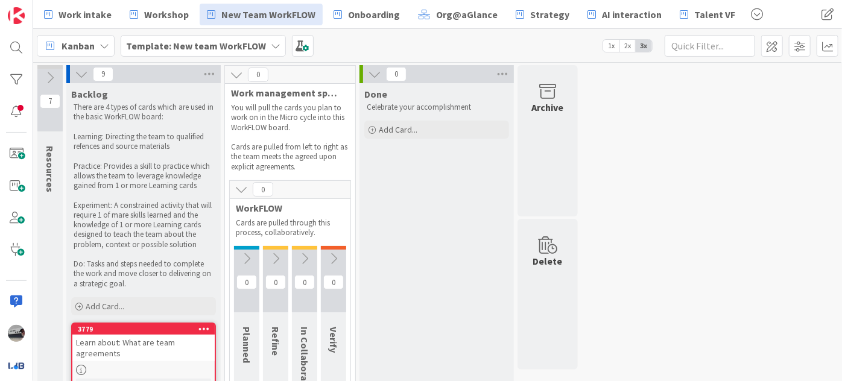
click at [241, 188] on icon at bounding box center [241, 189] width 13 height 13
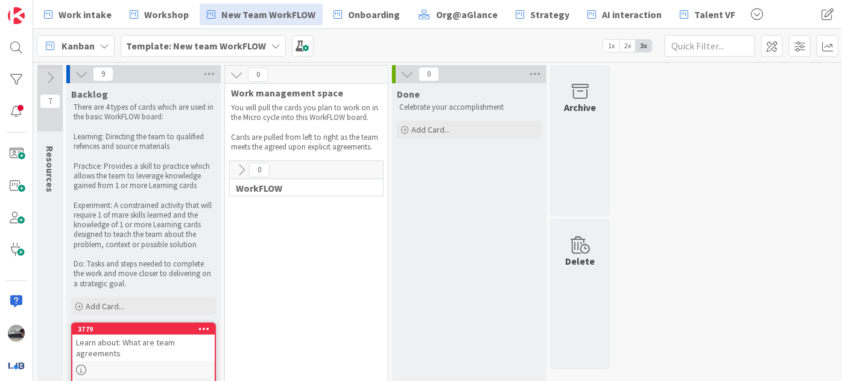
click at [238, 74] on icon at bounding box center [236, 74] width 13 height 13
